Goal: Transaction & Acquisition: Purchase product/service

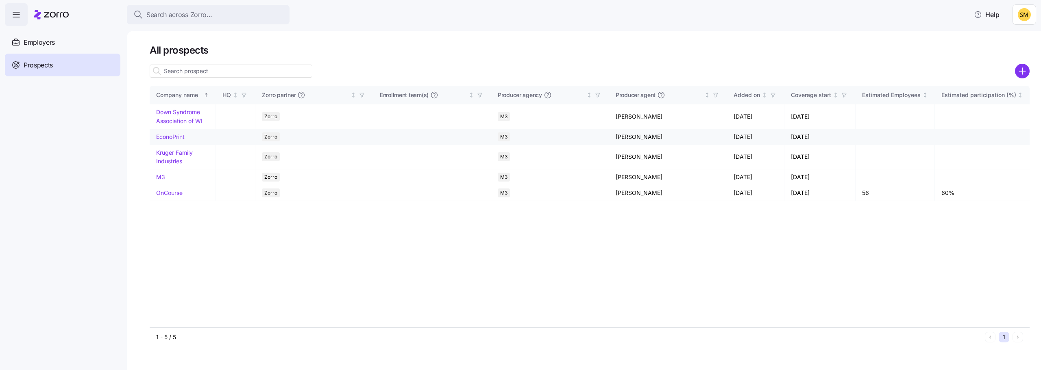
click at [178, 138] on link "EconoPrint" at bounding box center [170, 136] width 28 height 7
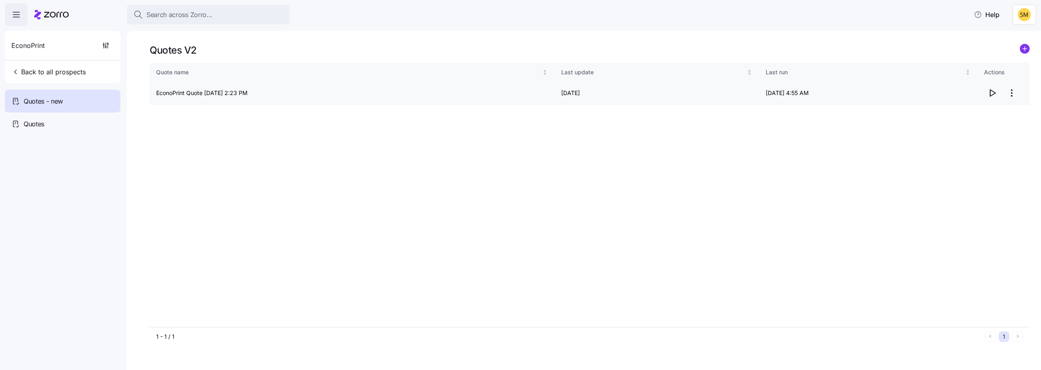
click at [990, 95] on icon "button" at bounding box center [992, 93] width 5 height 7
click at [33, 71] on span "Back to all prospects" at bounding box center [48, 72] width 74 height 10
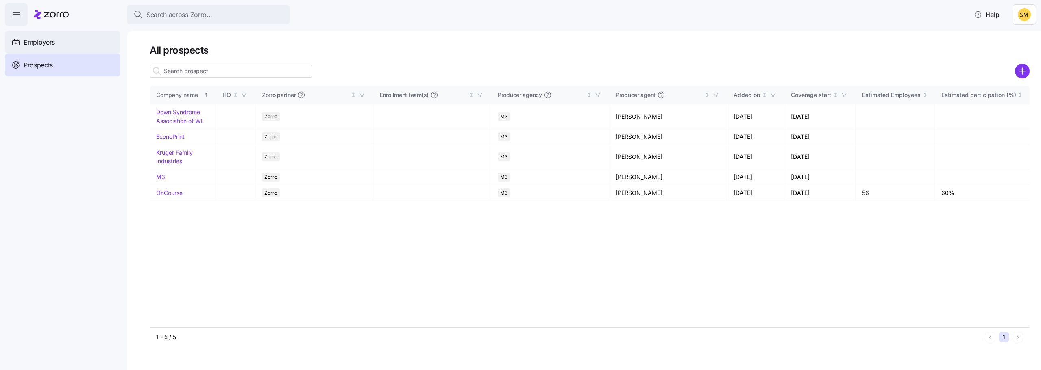
click at [57, 46] on div "Employers" at bounding box center [62, 42] width 115 height 23
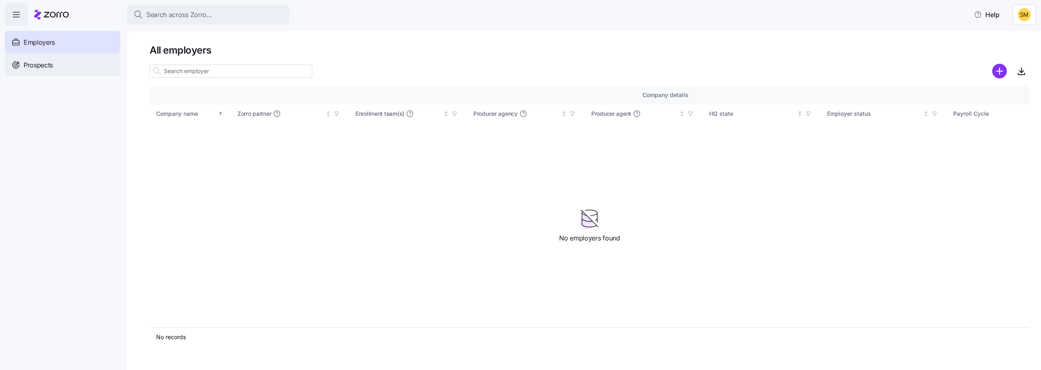
click at [55, 66] on div "Prospects" at bounding box center [62, 65] width 115 height 23
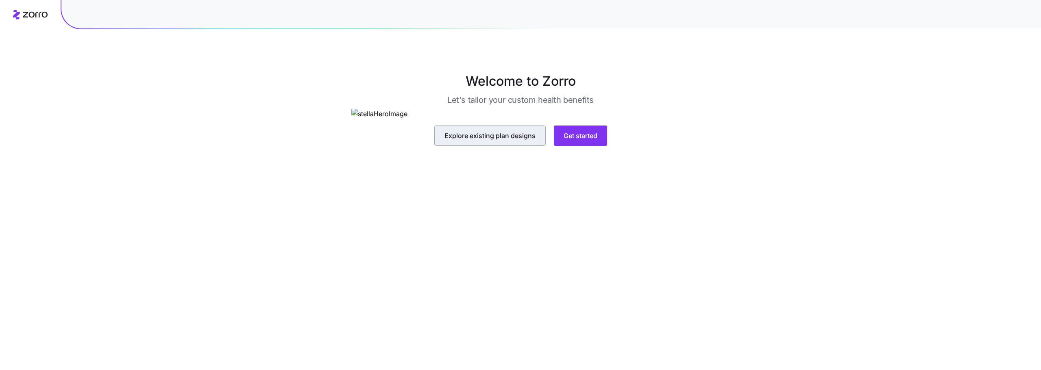
click at [497, 141] on span "Explore existing plan designs" at bounding box center [489, 136] width 91 height 10
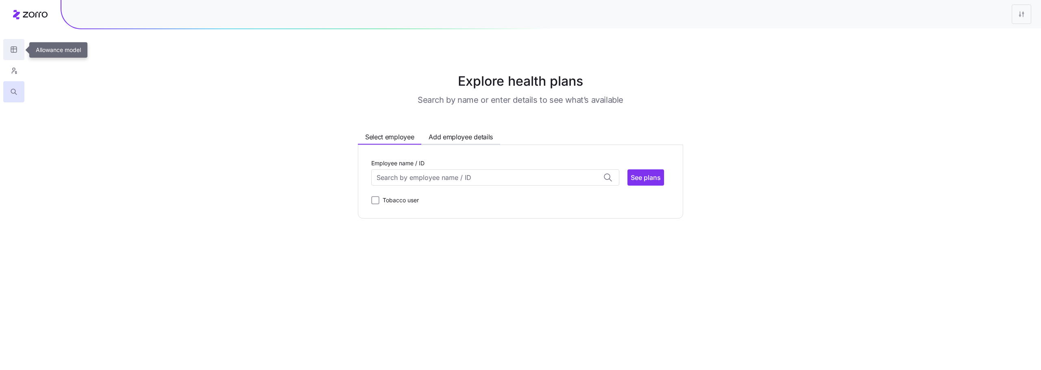
click at [15, 44] on button "button" at bounding box center [13, 49] width 21 height 21
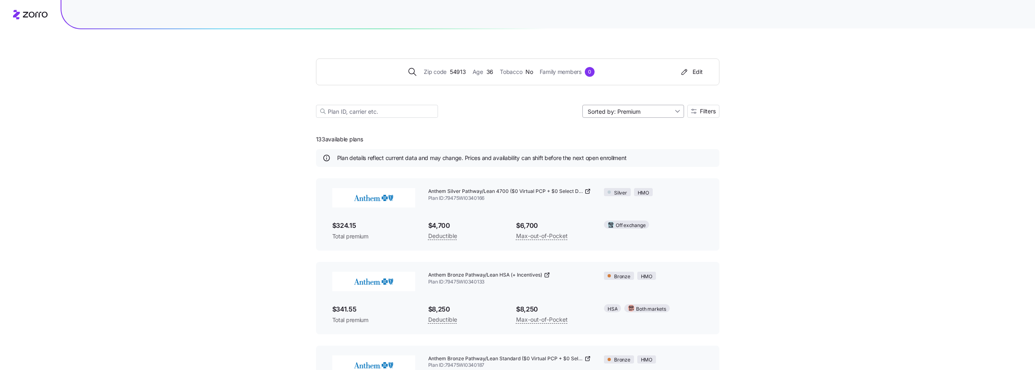
click at [634, 110] on input "Sorted by: Premium" at bounding box center [633, 111] width 102 height 13
click at [614, 129] on div "Premium" at bounding box center [632, 130] width 95 height 12
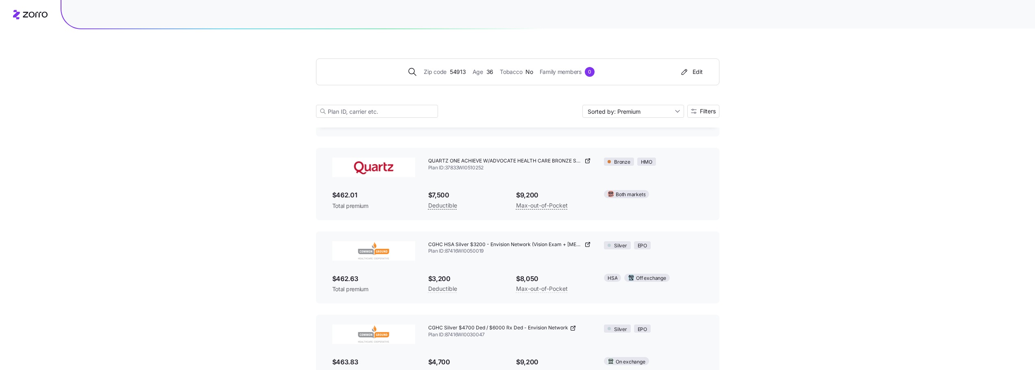
scroll to position [3480, 0]
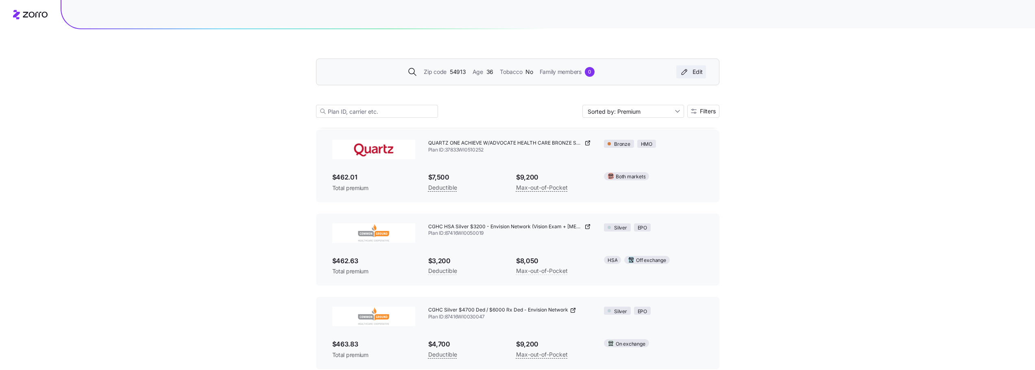
click at [697, 71] on div "Edit" at bounding box center [691, 72] width 23 height 8
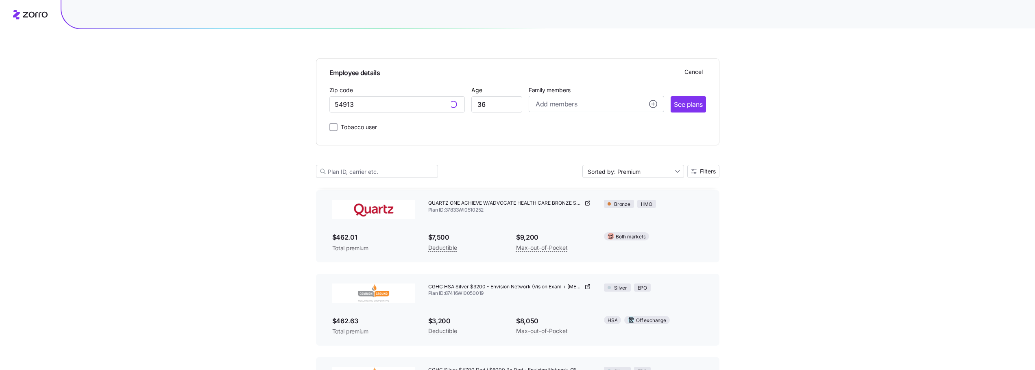
scroll to position [3540, 0]
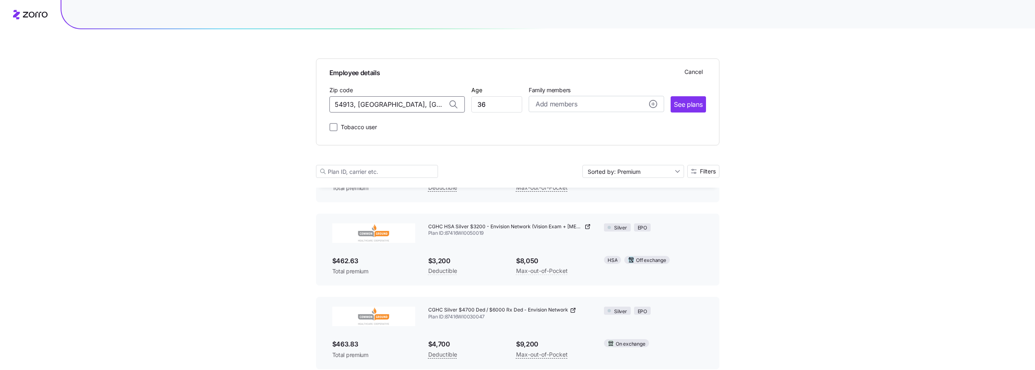
drag, startPoint x: 427, startPoint y: 102, endPoint x: 298, endPoint y: 104, distance: 128.1
drag, startPoint x: 402, startPoint y: 138, endPoint x: 412, endPoint y: 139, distance: 10.6
click at [402, 138] on span "54115, Brown County, WI" at bounding box center [395, 142] width 114 height 10
type input "54115, Brown County, WI"
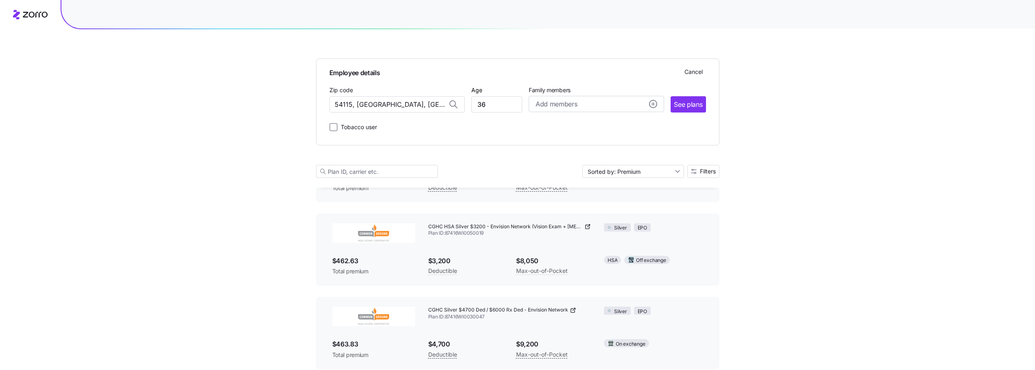
click at [680, 109] on button "See plans" at bounding box center [688, 104] width 35 height 16
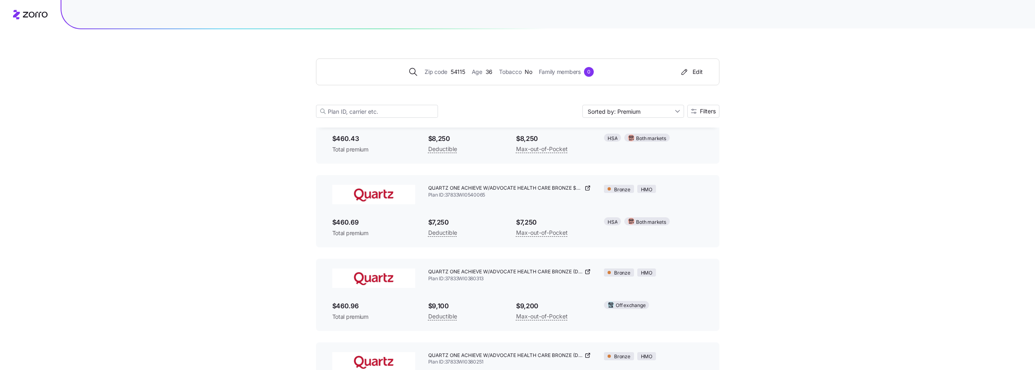
scroll to position [4188, 0]
